Goal: Information Seeking & Learning: Understand process/instructions

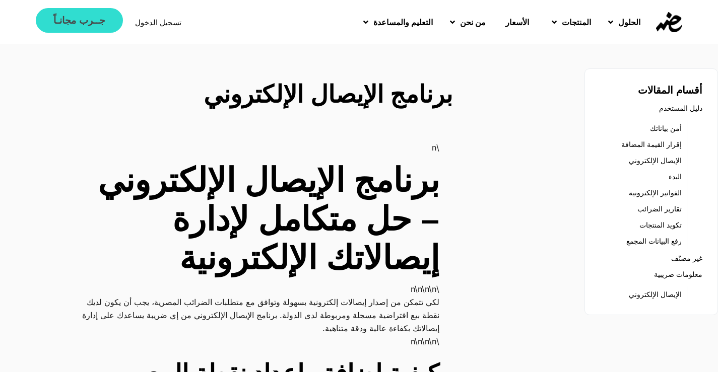
click at [92, 19] on span "جــرب مجانـاً" at bounding box center [78, 21] width 51 height 10
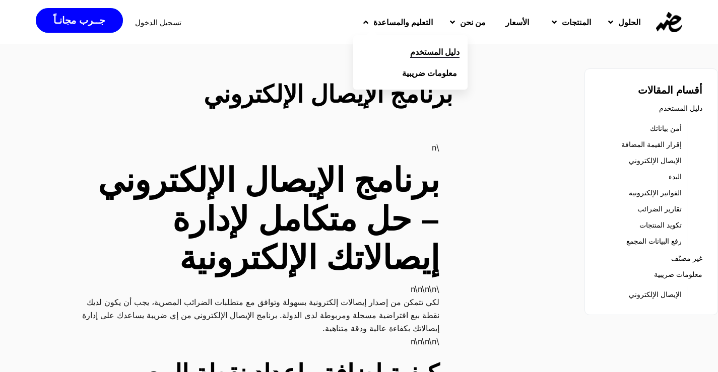
click at [410, 49] on span "دليل المستخدم" at bounding box center [434, 52] width 49 height 12
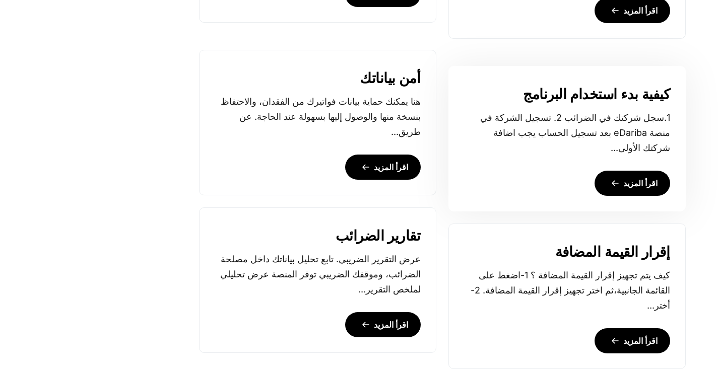
scroll to position [856, 0]
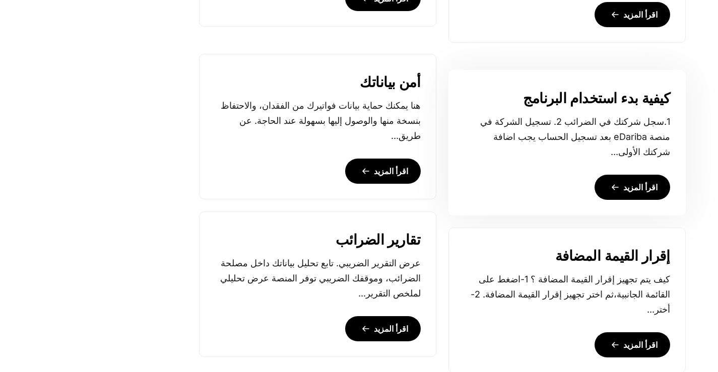
click at [621, 178] on link "اقرأ المزيد" at bounding box center [632, 187] width 76 height 25
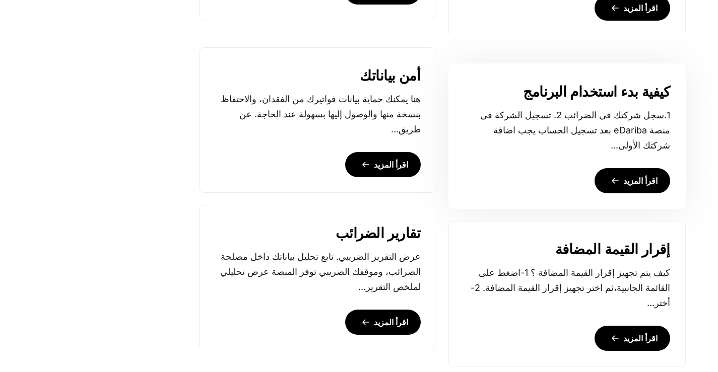
scroll to position [894, 0]
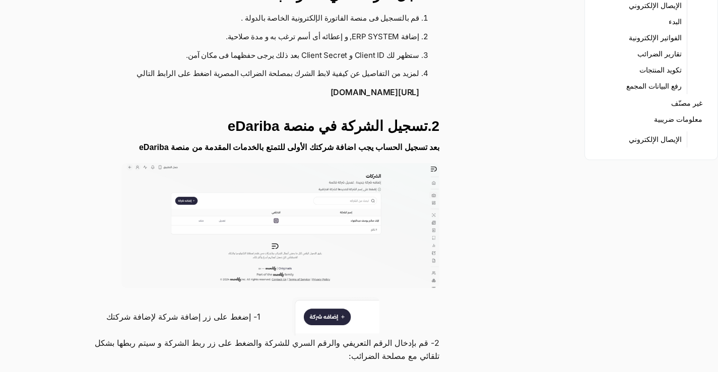
scroll to position [151, 0]
